Goal: Transaction & Acquisition: Purchase product/service

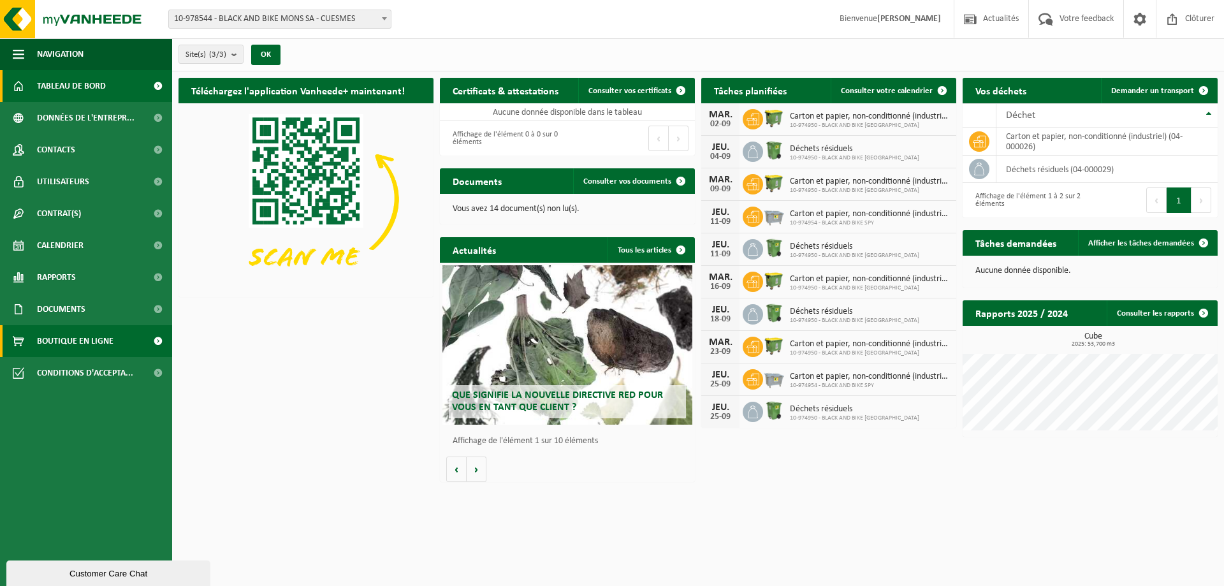
click at [99, 345] on span "Boutique en ligne" at bounding box center [75, 341] width 77 height 32
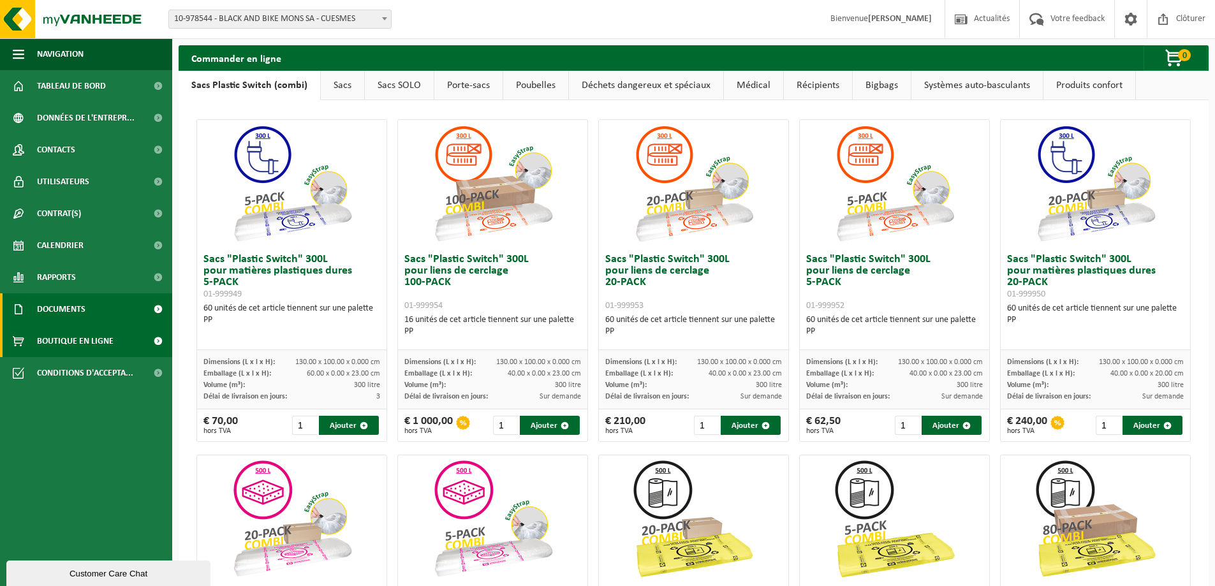
click at [77, 310] on span "Documents" at bounding box center [61, 309] width 48 height 32
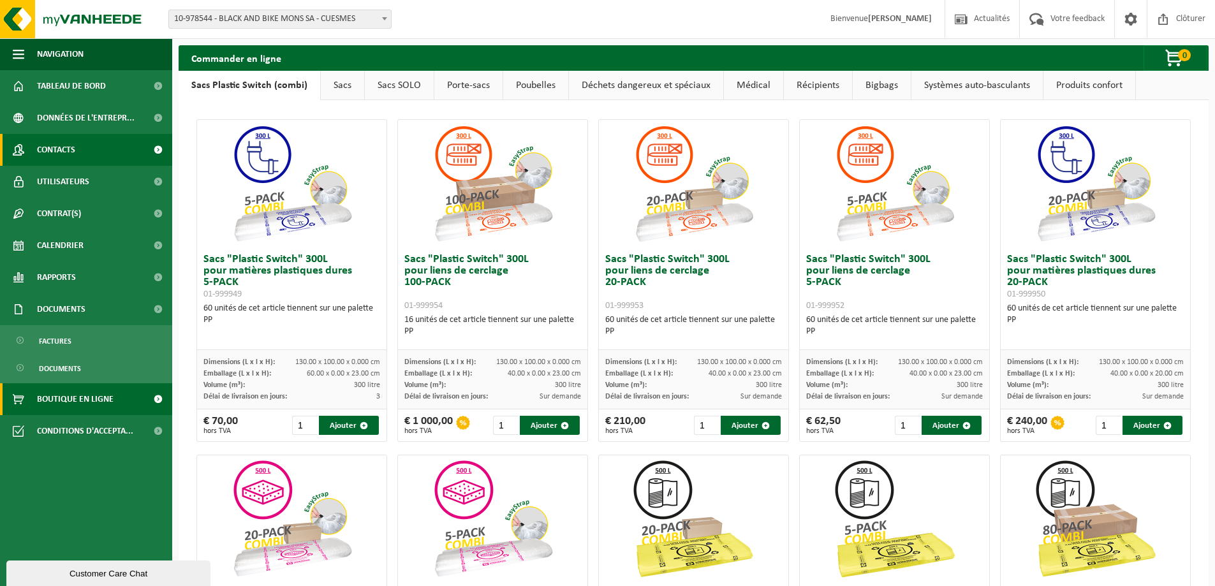
click at [57, 152] on span "Contacts" at bounding box center [56, 150] width 38 height 32
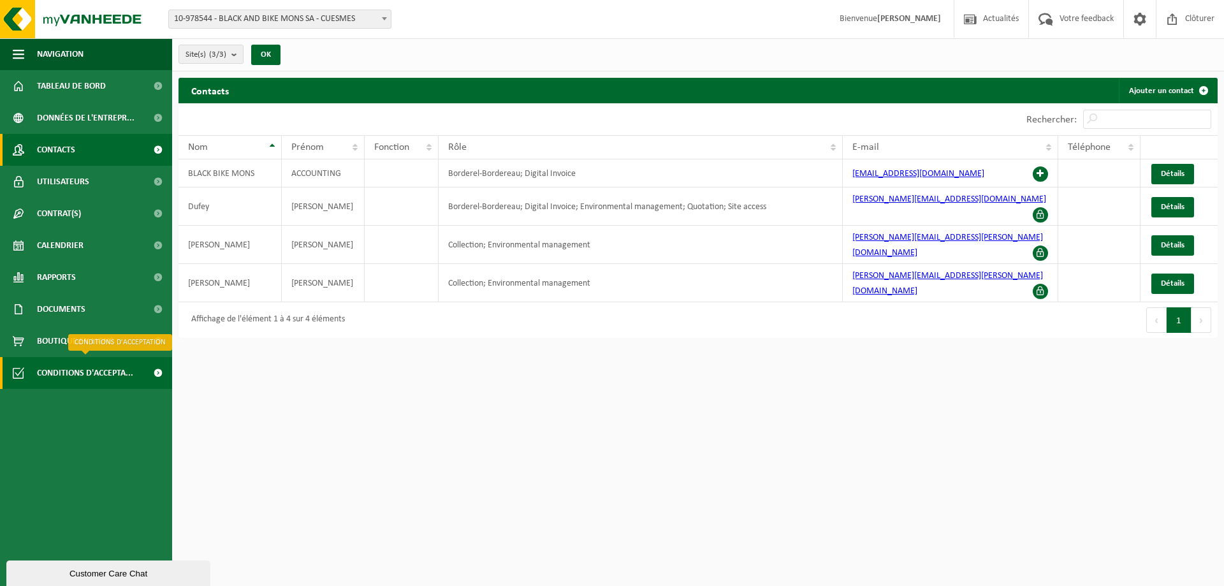
click at [56, 374] on span "Conditions d'accepta..." at bounding box center [85, 373] width 96 height 32
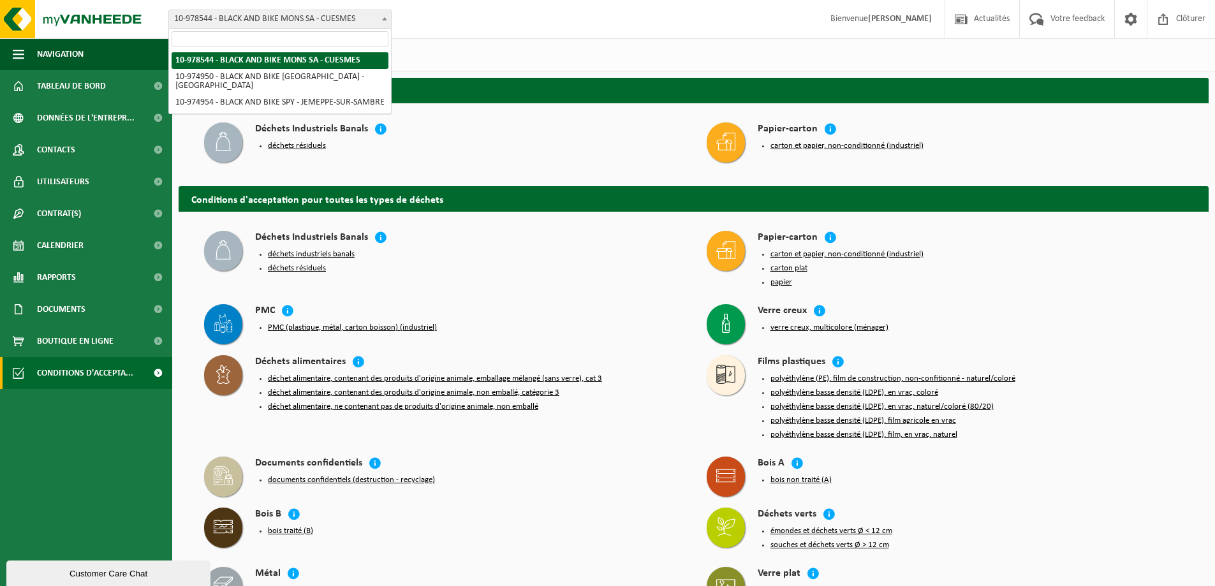
click at [374, 27] on span "10-978544 - BLACK AND BIKE MONS SA - CUESMES" at bounding box center [280, 19] width 222 height 18
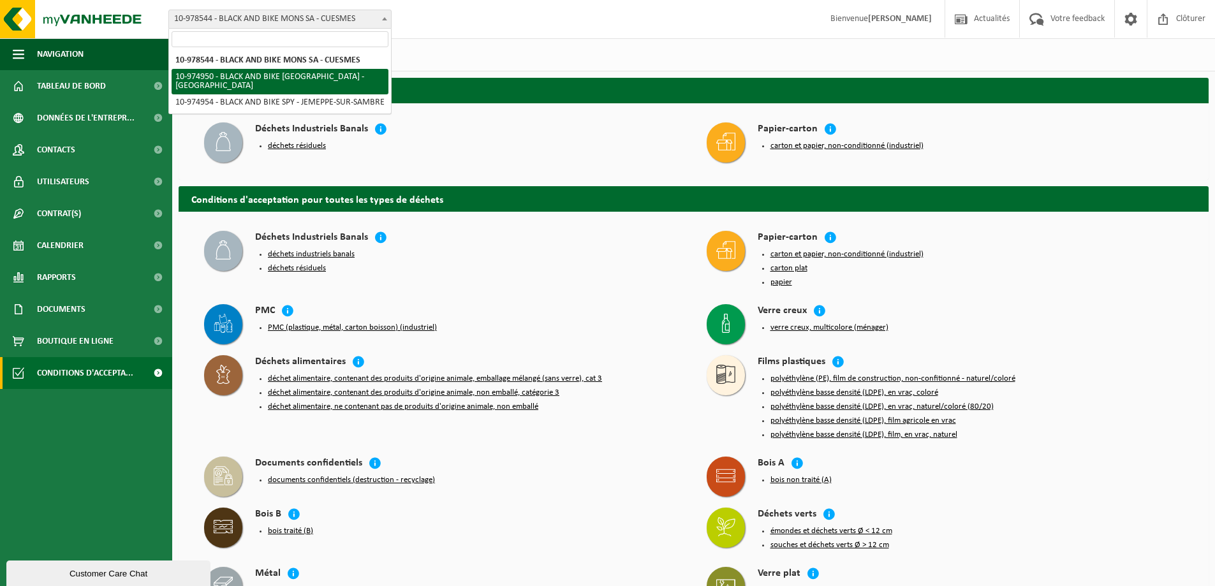
select select "157920"
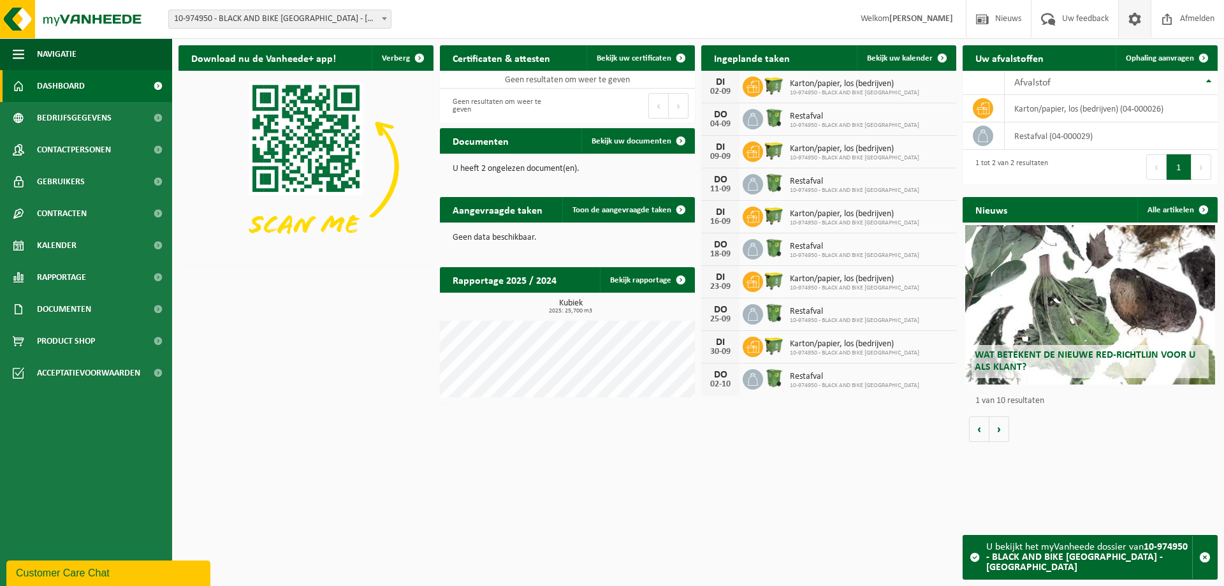
click at [1133, 23] on span at bounding box center [1134, 19] width 19 height 38
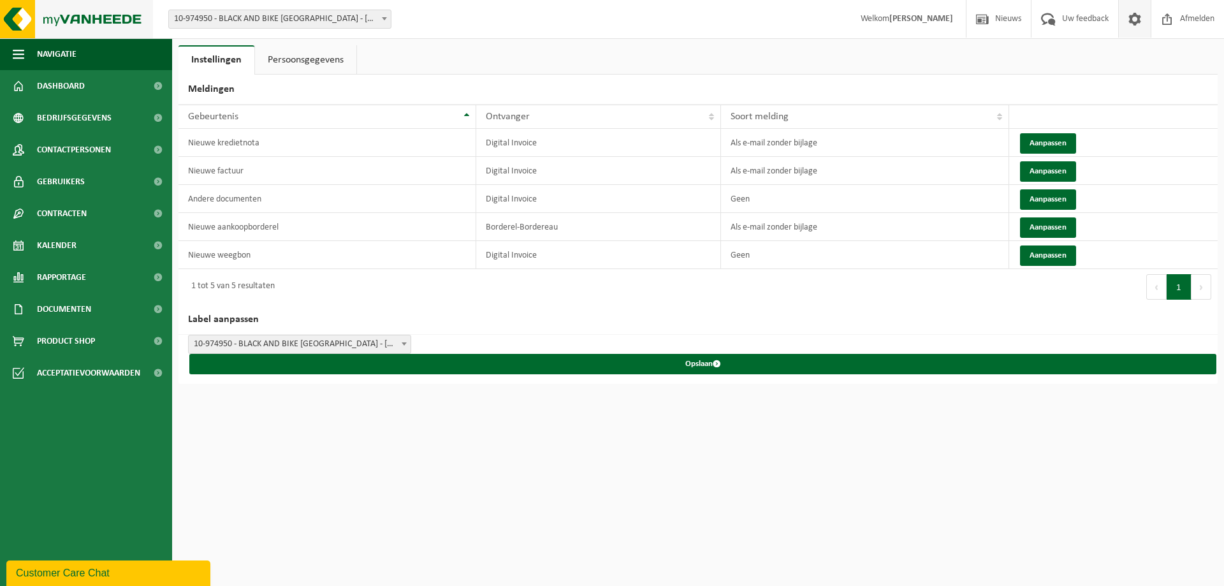
click at [91, 17] on img at bounding box center [76, 19] width 153 height 38
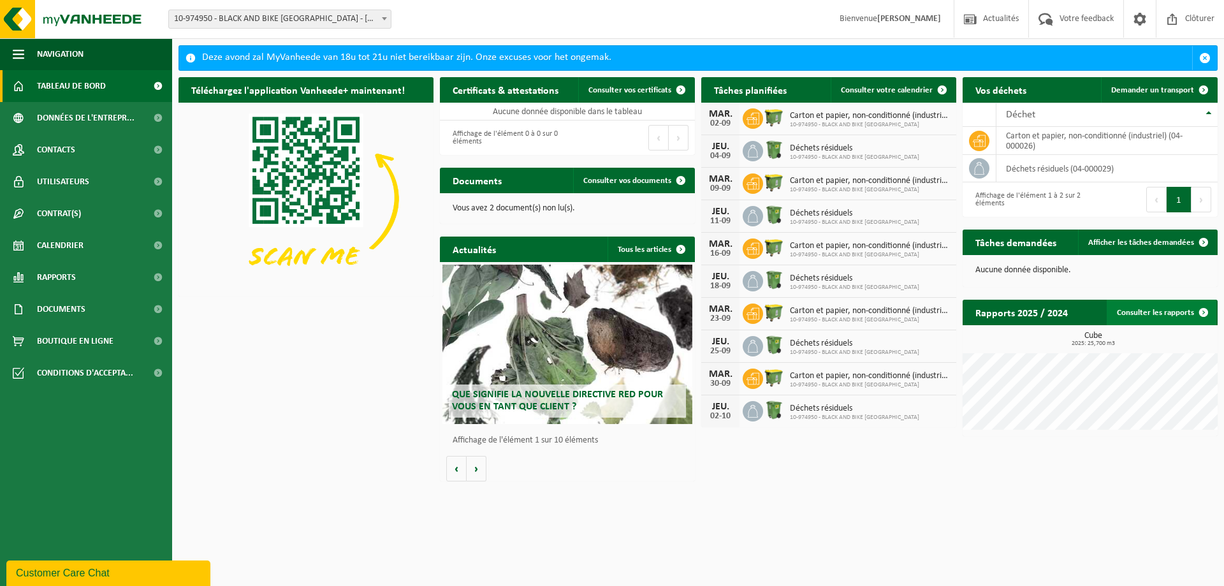
click at [1204, 312] on span at bounding box center [1204, 313] width 26 height 26
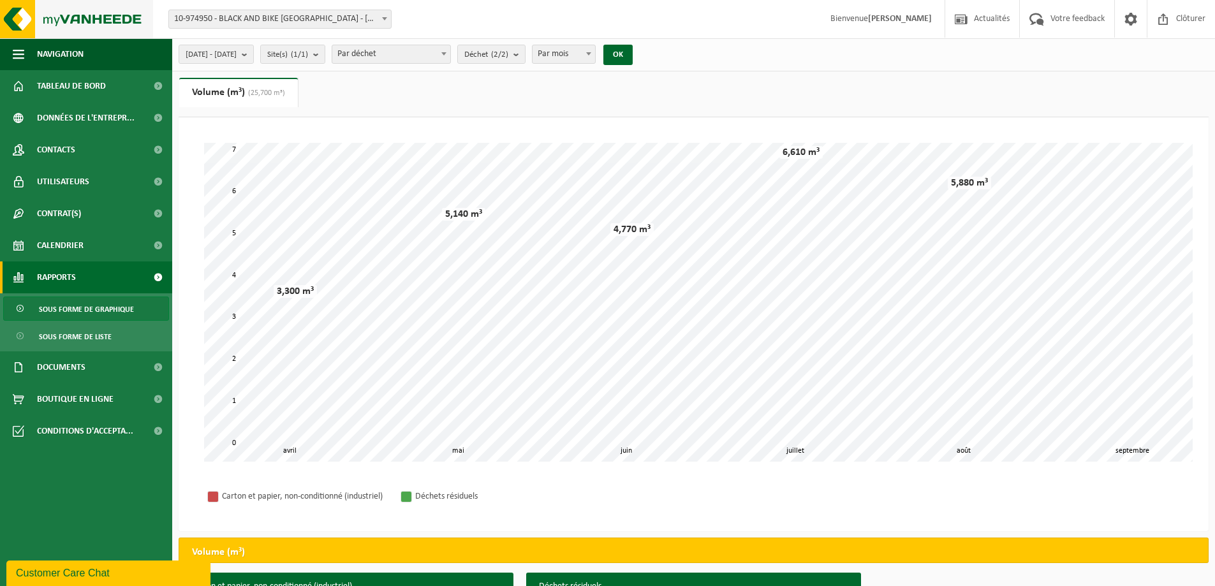
click at [22, 15] on img at bounding box center [76, 19] width 153 height 38
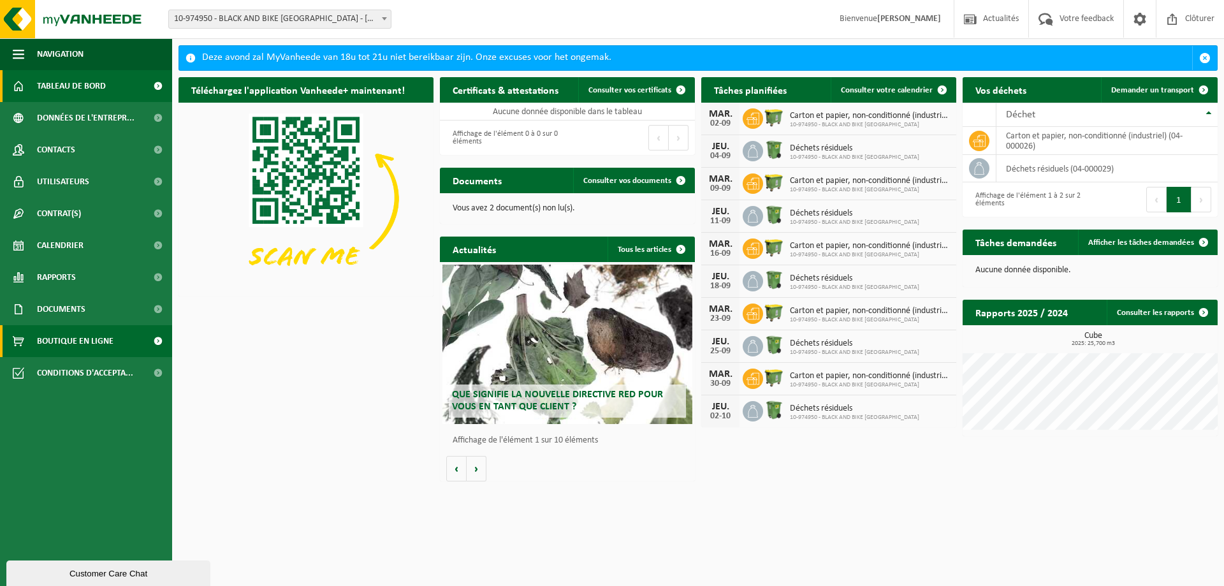
click at [80, 341] on span "Boutique en ligne" at bounding box center [75, 341] width 77 height 32
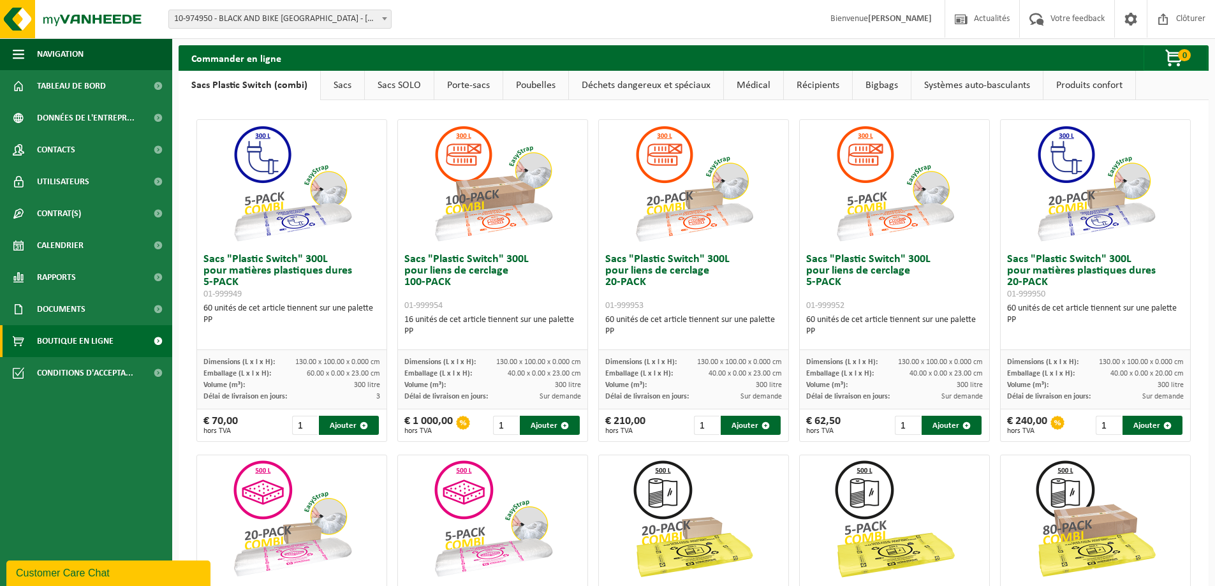
click at [345, 91] on link "Sacs" at bounding box center [342, 85] width 43 height 29
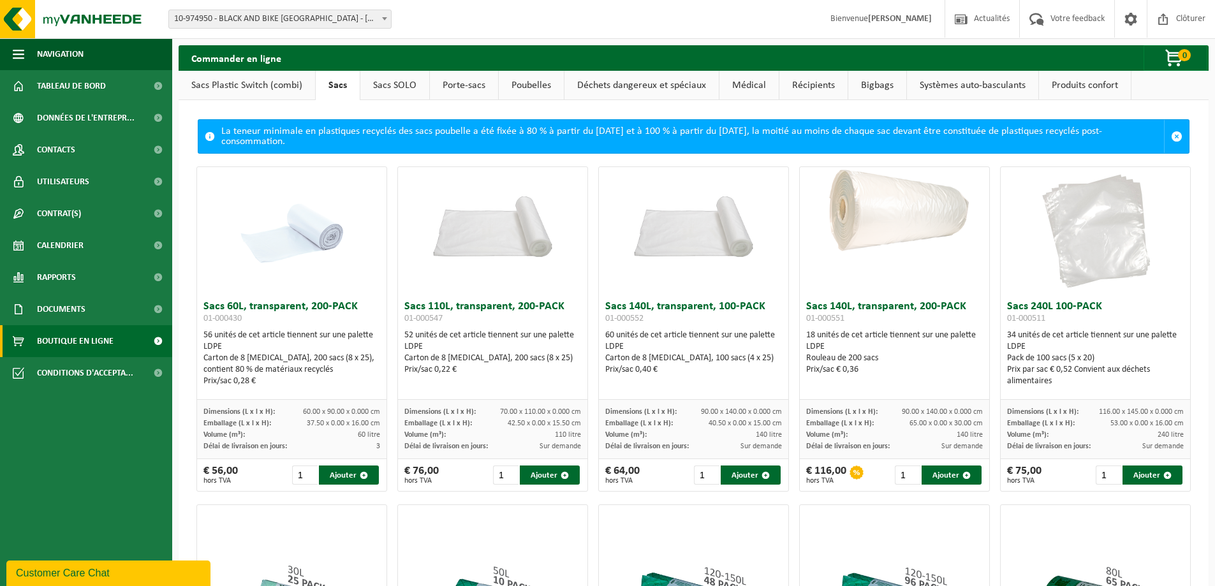
click at [401, 82] on link "Sacs SOLO" at bounding box center [394, 85] width 69 height 29
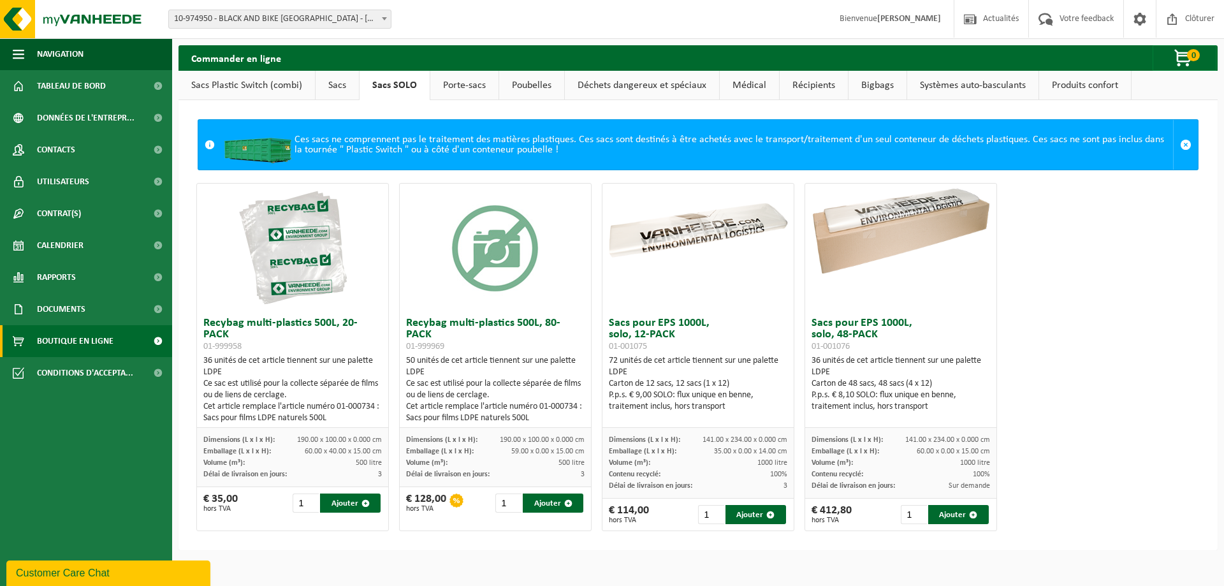
click at [458, 89] on link "Porte-sacs" at bounding box center [464, 85] width 68 height 29
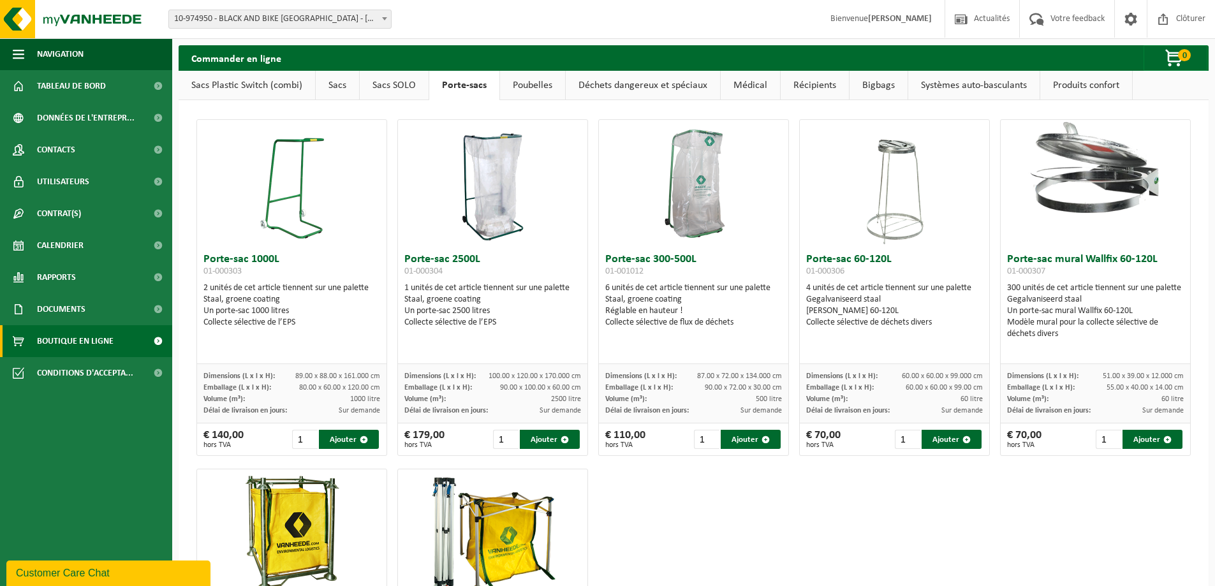
click at [529, 84] on link "Poubelles" at bounding box center [532, 85] width 65 height 29
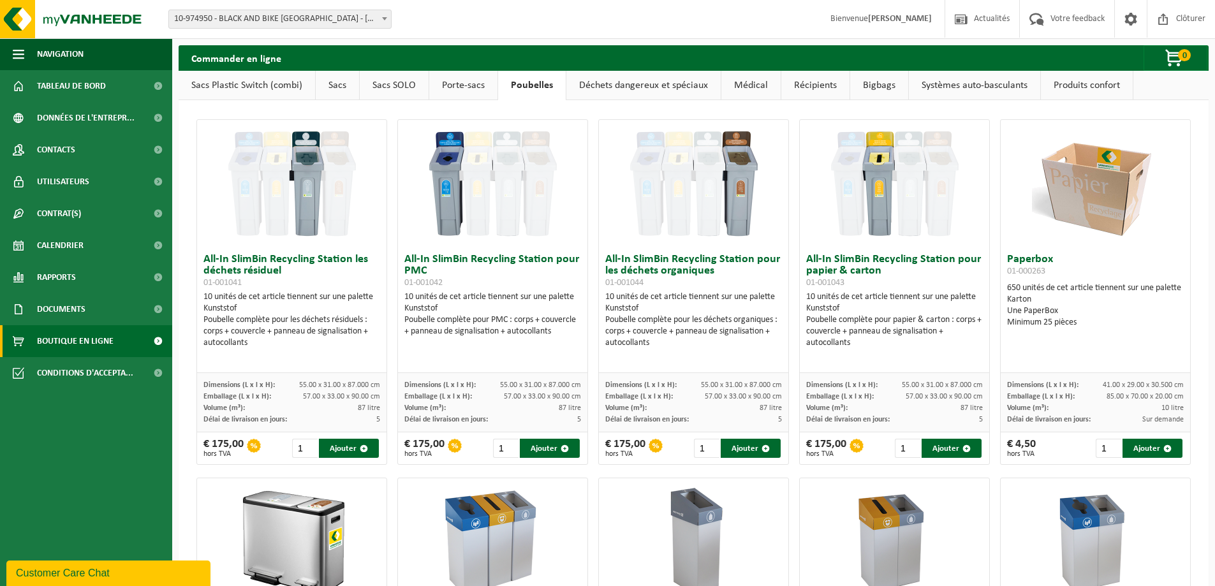
click at [626, 87] on link "Déchets dangereux et spéciaux" at bounding box center [643, 85] width 154 height 29
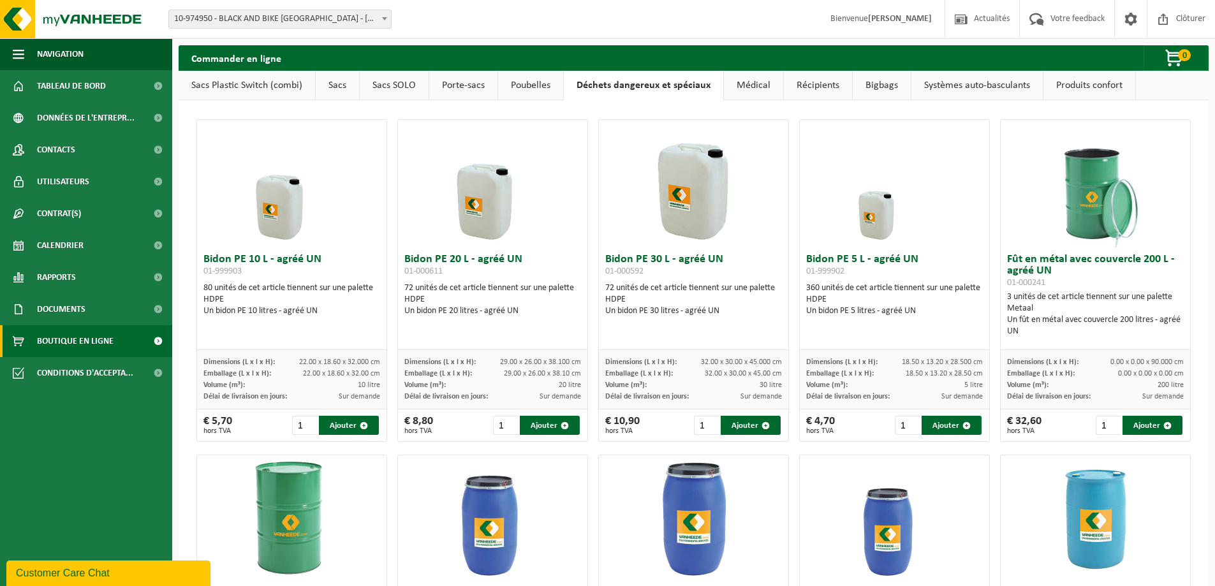
click at [755, 80] on link "Médical" at bounding box center [753, 85] width 59 height 29
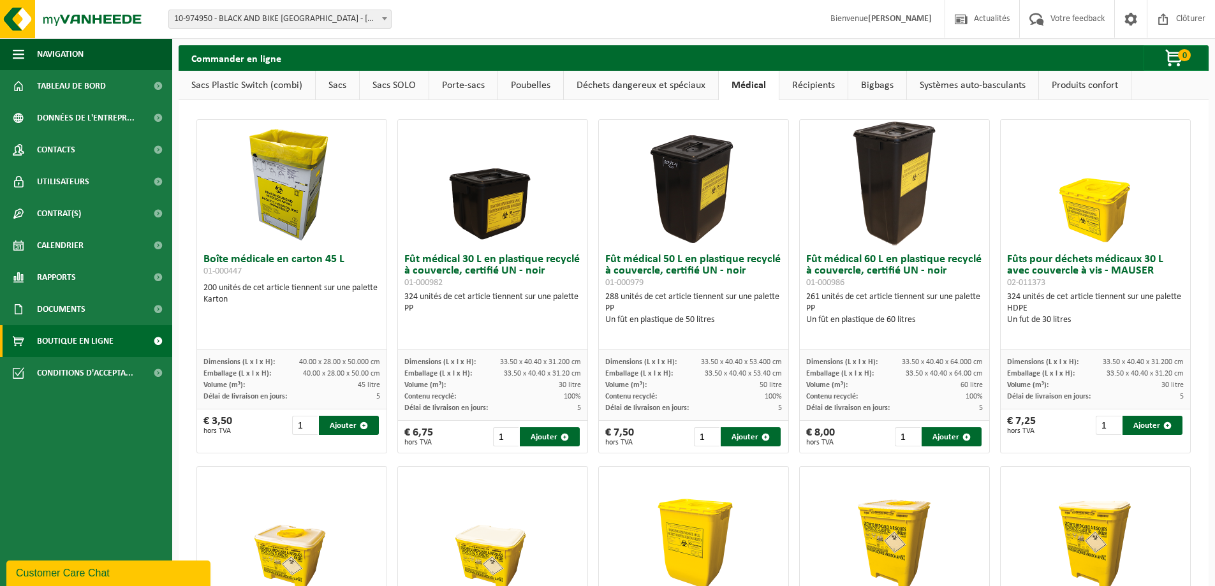
click at [824, 79] on link "Récipients" at bounding box center [813, 85] width 68 height 29
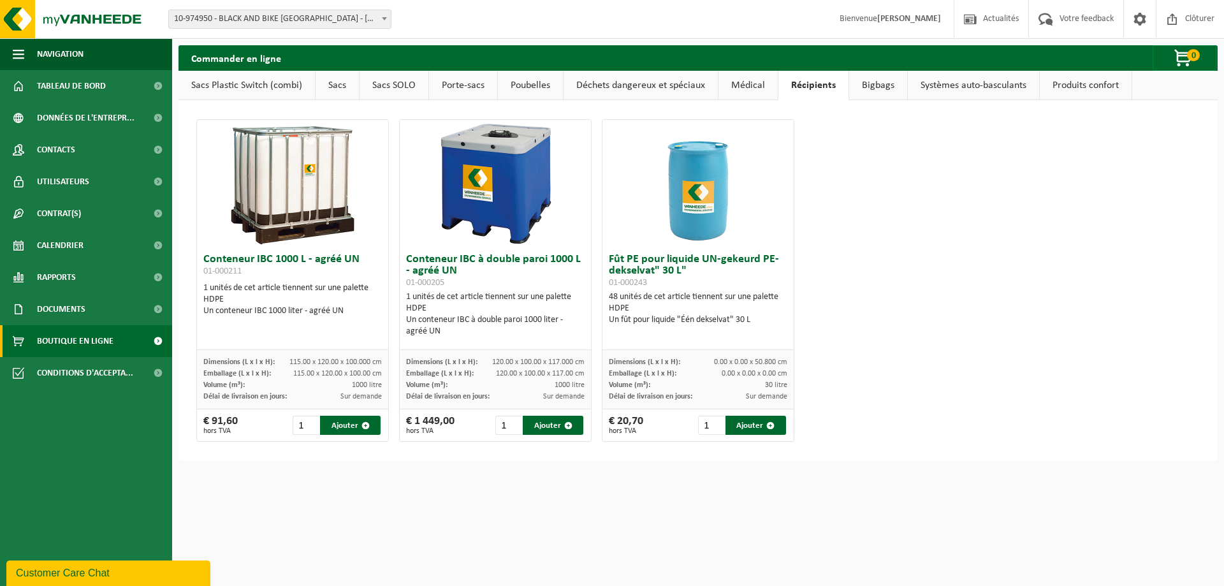
click at [865, 87] on link "Bigbags" at bounding box center [878, 85] width 58 height 29
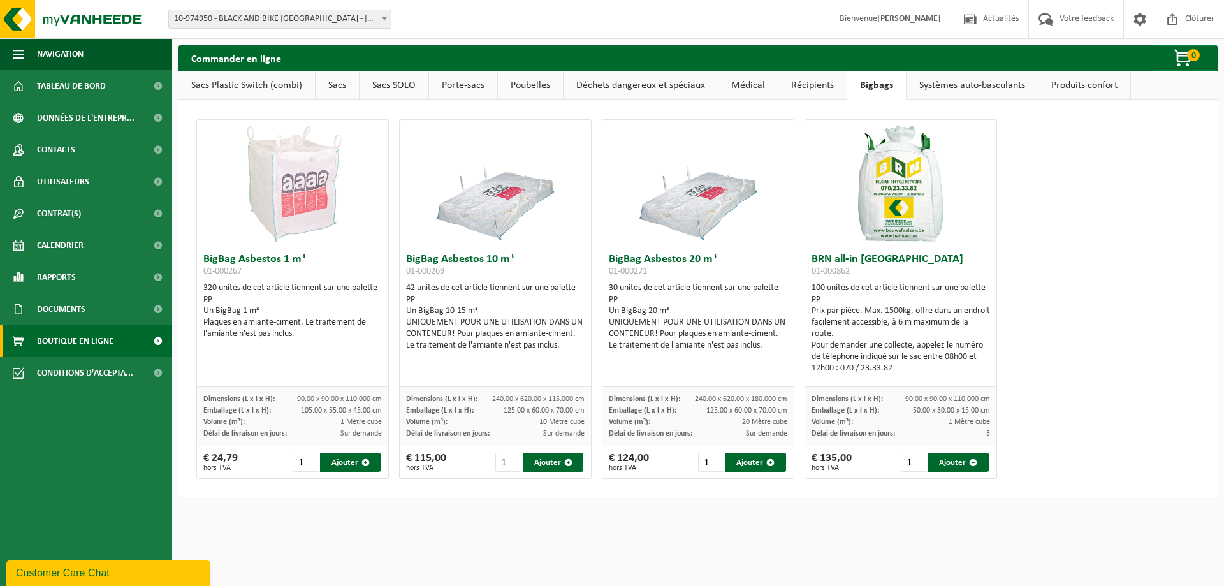
click at [953, 82] on link "Systèmes auto-basculants" at bounding box center [972, 85] width 131 height 29
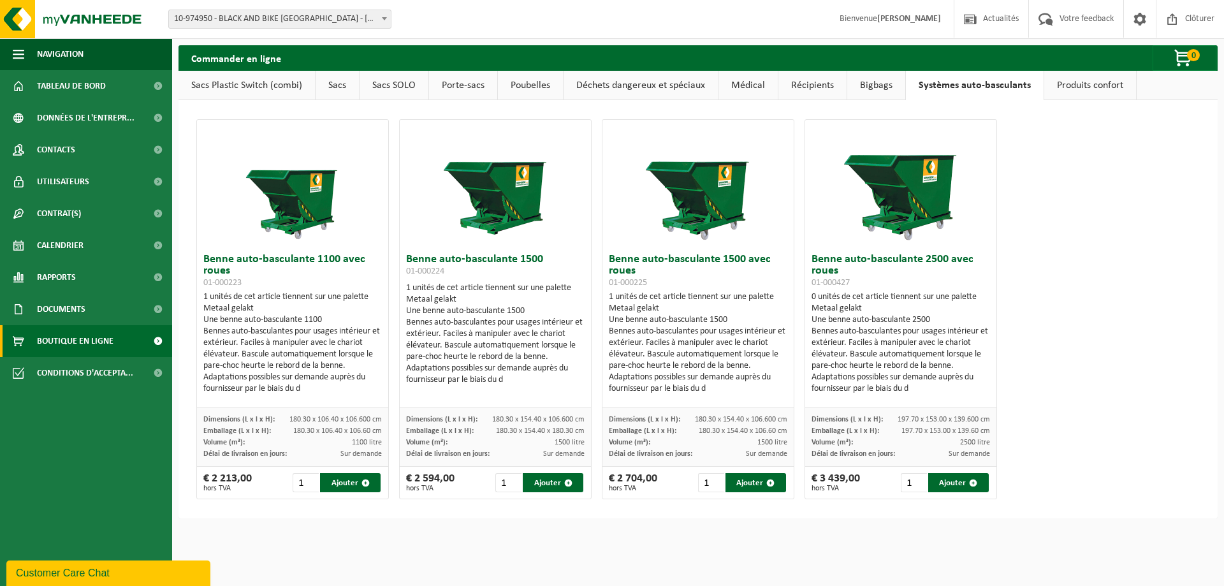
click at [1072, 99] on link "Produits confort" at bounding box center [1090, 85] width 92 height 29
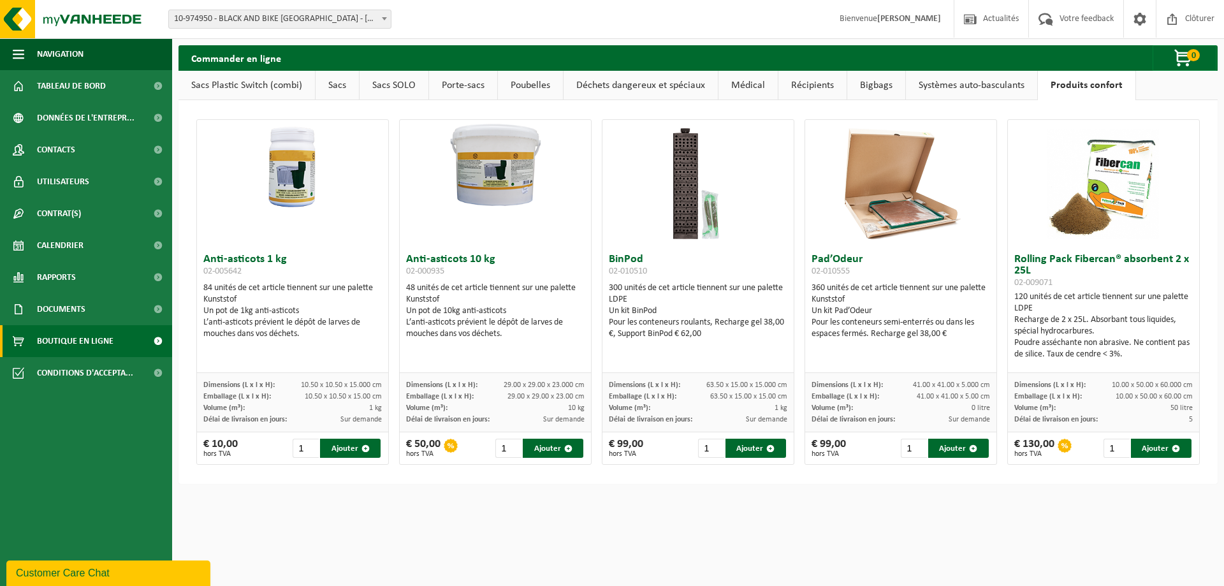
click at [230, 89] on link "Sacs Plastic Switch (combi)" at bounding box center [247, 85] width 136 height 29
